Goal: Navigation & Orientation: Find specific page/section

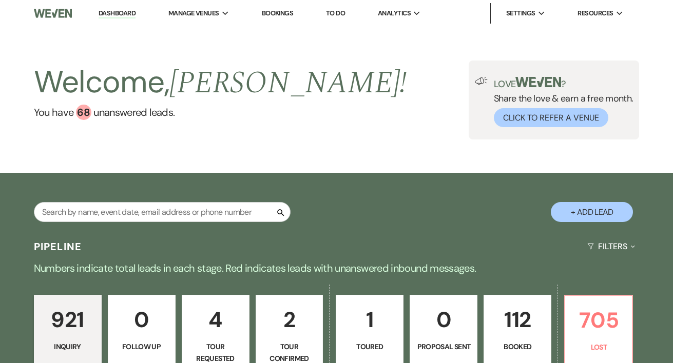
click at [113, 12] on link "Dashboard" at bounding box center [117, 14] width 37 height 10
